Goal: Check status: Check status

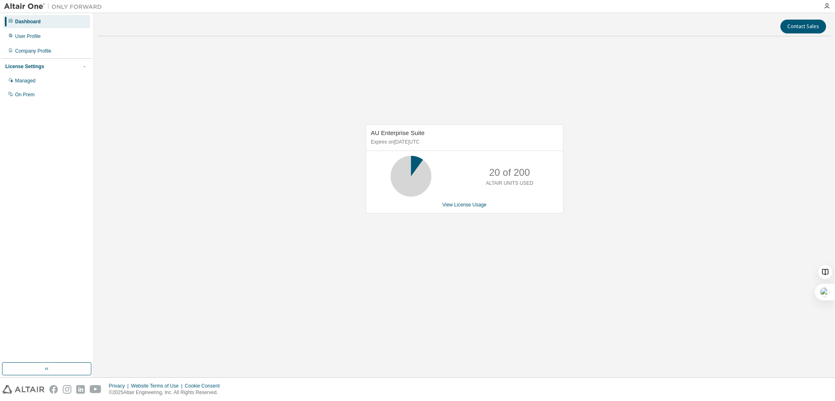
click at [368, 235] on div "AU Enterprise Suite Expires on [DATE] UTC 20 of 200 ALTAIR UNITS USED View Lice…" at bounding box center [464, 173] width 733 height 260
